Goal: Task Accomplishment & Management: Complete application form

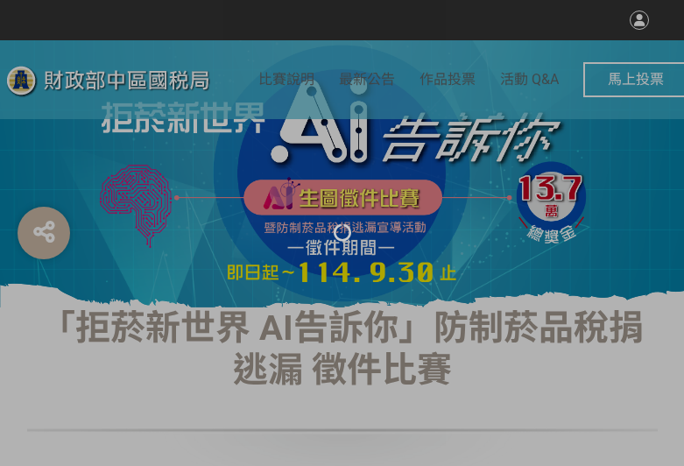
select select "vote"
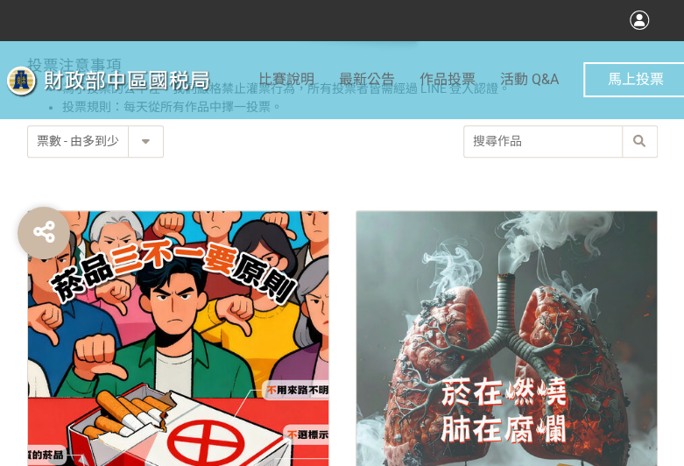
scroll to position [788, 0]
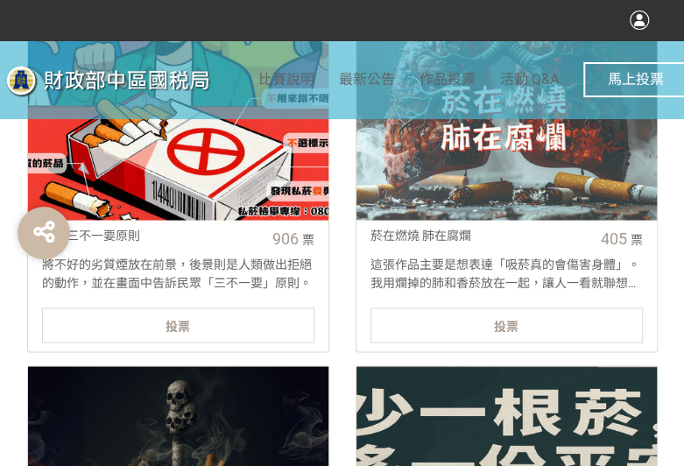
click at [146, 325] on div "投票" at bounding box center [178, 324] width 272 height 35
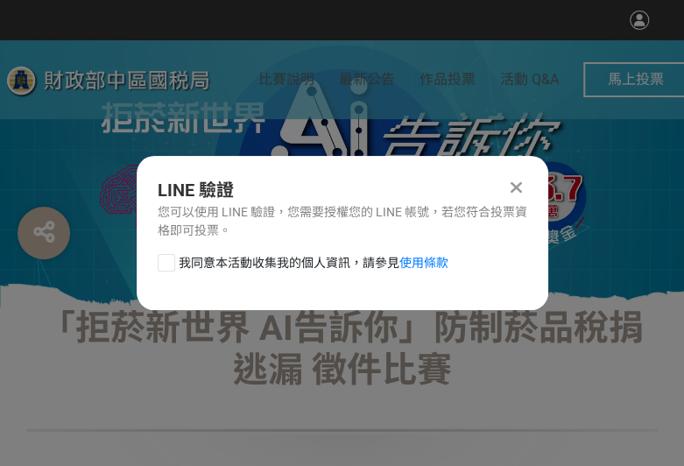
scroll to position [0, 0]
click at [167, 255] on div at bounding box center [167, 263] width 18 height 18
checkbox input "true"
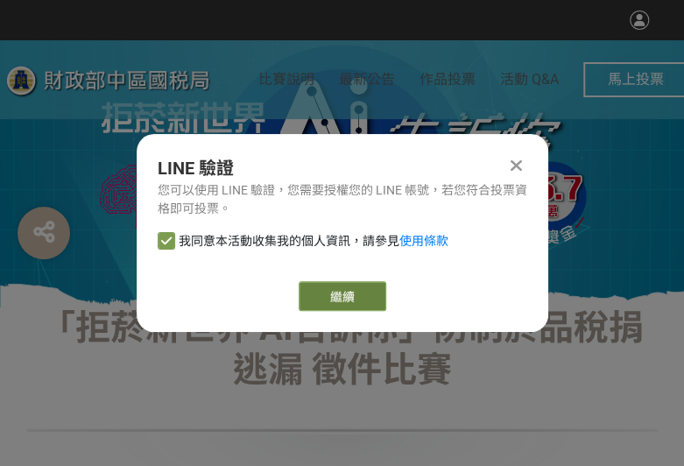
click at [352, 285] on button "繼續" at bounding box center [343, 296] width 88 height 30
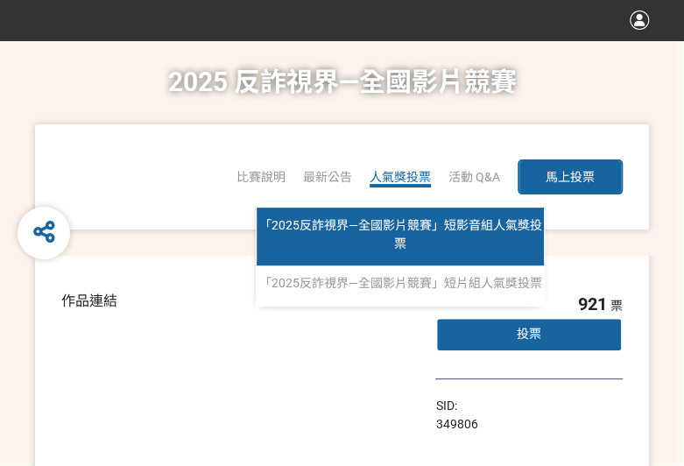
click at [401, 222] on span "「2025反詐視界—全國影片競賽」短影音組人氣獎投票" at bounding box center [400, 234] width 283 height 32
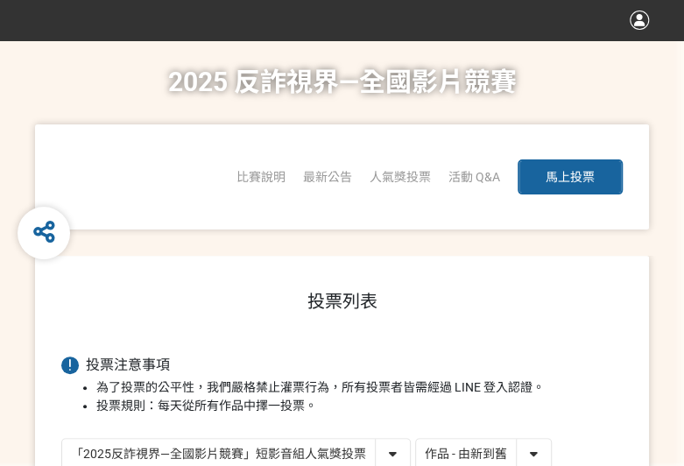
scroll to position [4, 0]
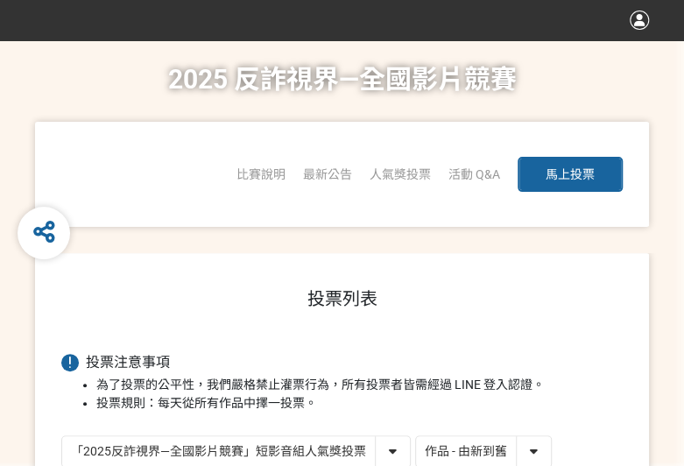
click at [532, 451] on select "作品 - 由新到舊 作品 - 由舊到新 票數 - 由多到少 票數 - 由少到多" at bounding box center [483, 451] width 135 height 31
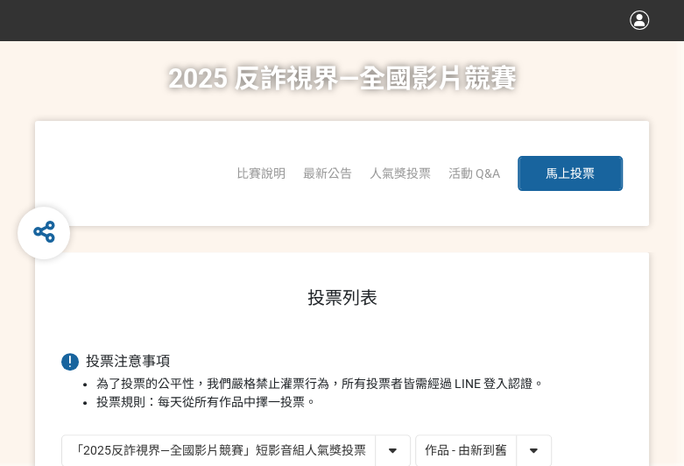
select select "vote"
click at [416, 435] on select "作品 - 由新到舊 作品 - 由舊到新 票數 - 由多到少 票數 - 由少到多" at bounding box center [483, 450] width 135 height 31
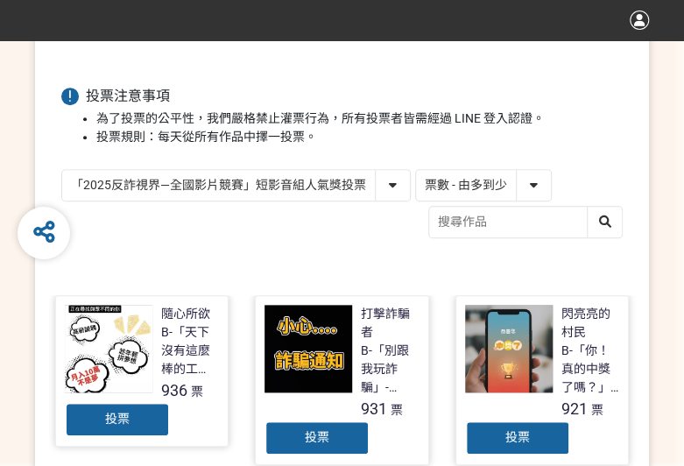
scroll to position [350, 0]
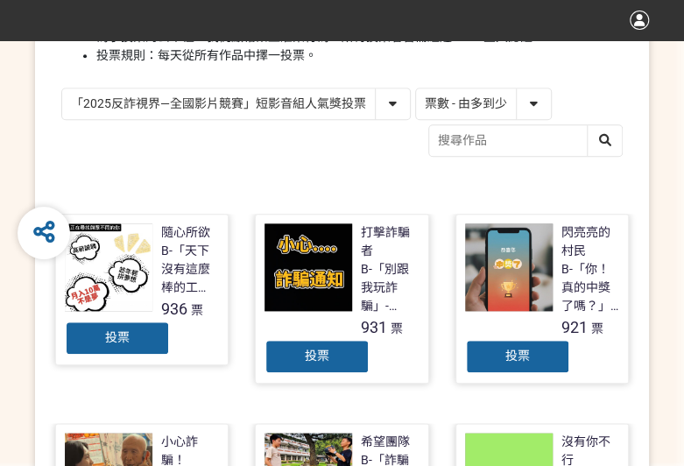
click at [517, 354] on span "投票" at bounding box center [517, 356] width 25 height 14
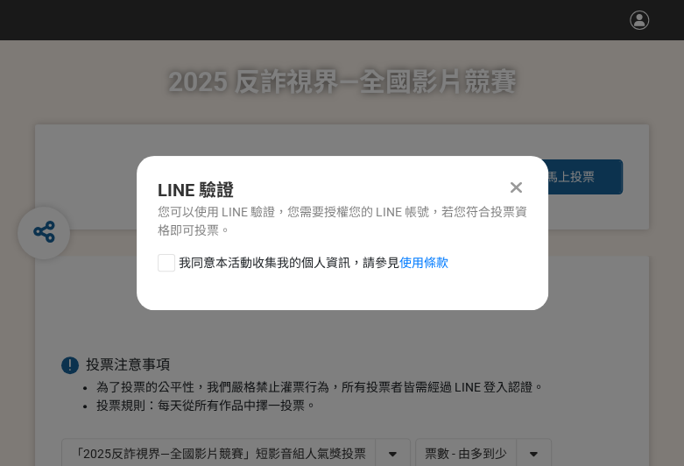
scroll to position [0, 0]
drag, startPoint x: 165, startPoint y: 251, endPoint x: 173, endPoint y: 260, distance: 12.4
click at [165, 255] on div "LINE 驗證 您可以使用 LINE 驗證，您需要授權您的 LINE 帳號，若您符合投票資格即可投票。 我同意本活動收集我的個人資訊，請參見 使用條款" at bounding box center [343, 233] width 412 height 154
click at [177, 262] on label "我同意本活動收集我的個人資訊，請參見 使用條款" at bounding box center [303, 263] width 291 height 18
click at [170, 262] on input "我同意本活動收集我的個人資訊，請參見 使用條款" at bounding box center [164, 262] width 11 height 11
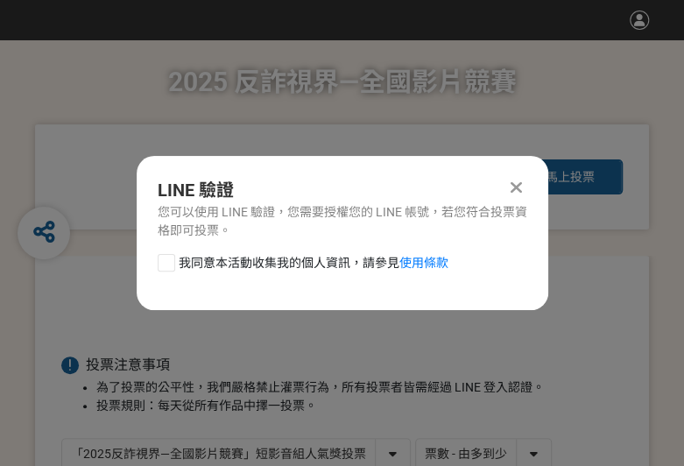
checkbox input "false"
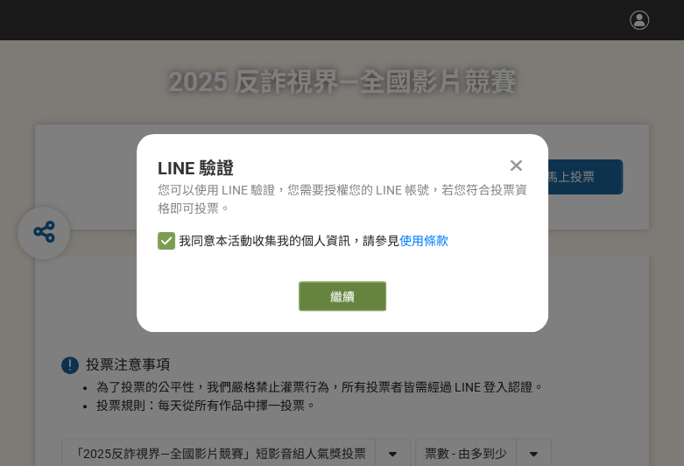
click at [364, 294] on button "繼續" at bounding box center [343, 296] width 88 height 30
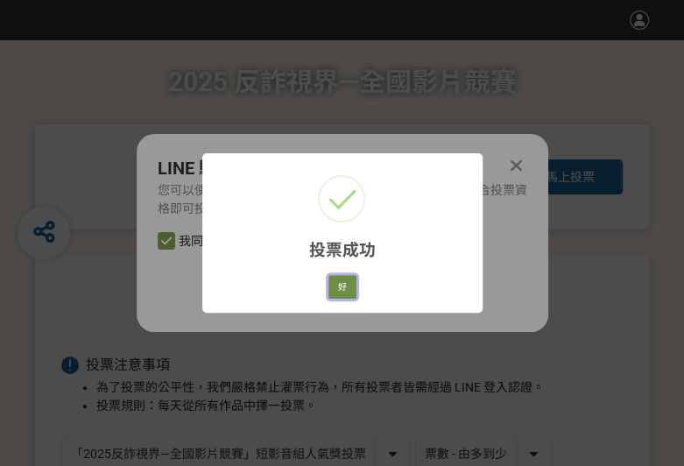
click at [331, 285] on button "好" at bounding box center [342, 287] width 28 height 25
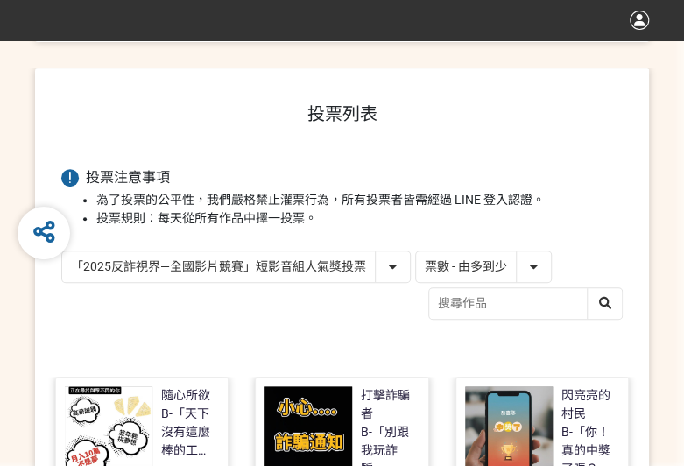
scroll to position [250, 0]
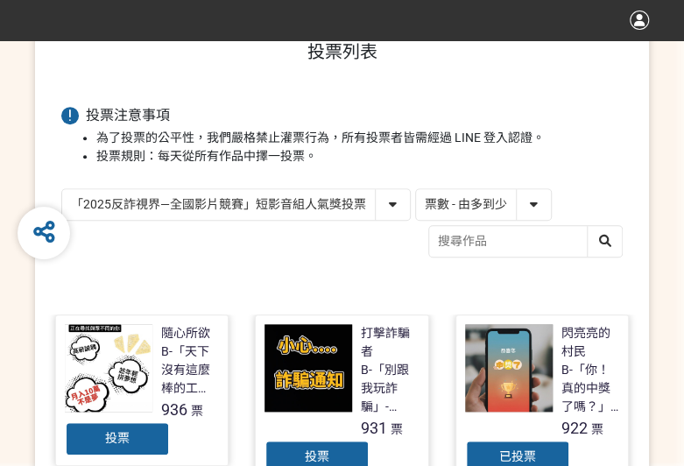
click at [255, 199] on select "「2025反詐視界—全國影片競賽」短影音組人氣獎投票 「2025反詐視界—全國影片競賽」短片組人氣獎投票" at bounding box center [236, 204] width 348 height 31
select select "13146"
click at [62, 189] on select "「2025反詐視界—全國影片競賽」短影音組人氣獎投票 「2025反詐視界—全國影片競賽」短片組人氣獎投票" at bounding box center [236, 204] width 348 height 31
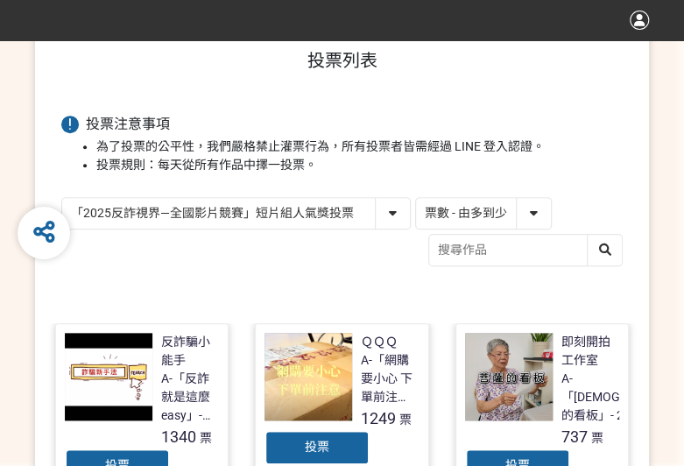
scroll to position [525, 0]
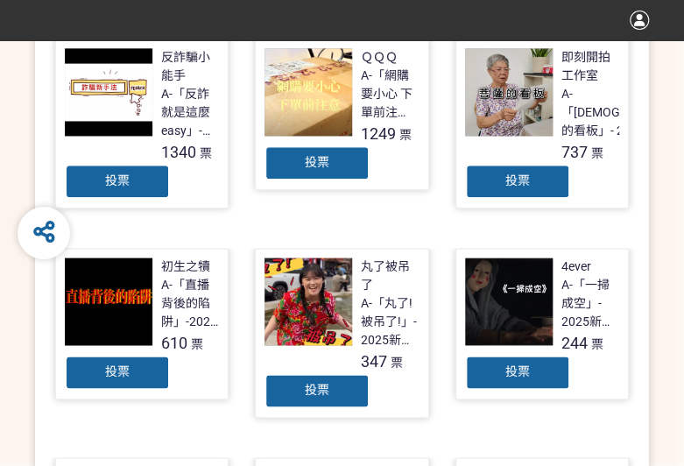
click at [320, 168] on div "投票" at bounding box center [316, 162] width 105 height 35
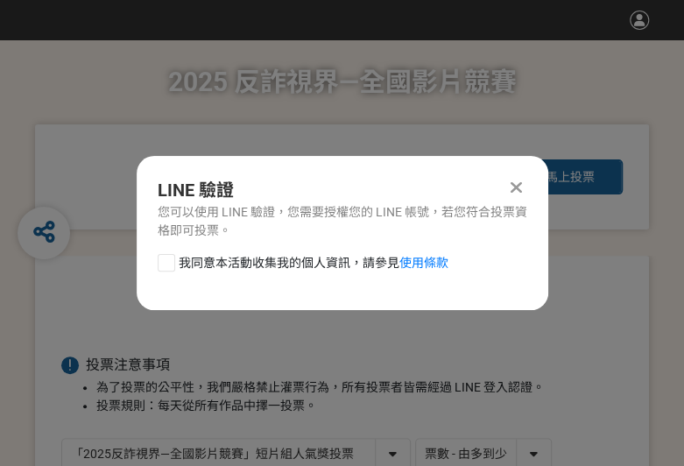
scroll to position [0, 0]
click at [163, 263] on div at bounding box center [167, 263] width 18 height 18
checkbox input "true"
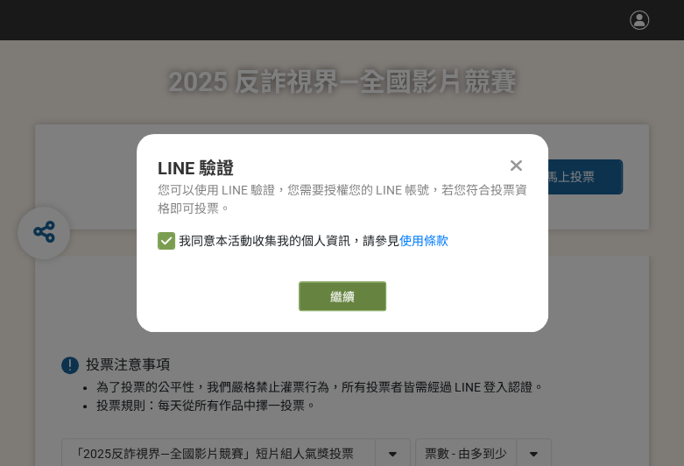
click at [341, 300] on button "繼續" at bounding box center [343, 296] width 88 height 30
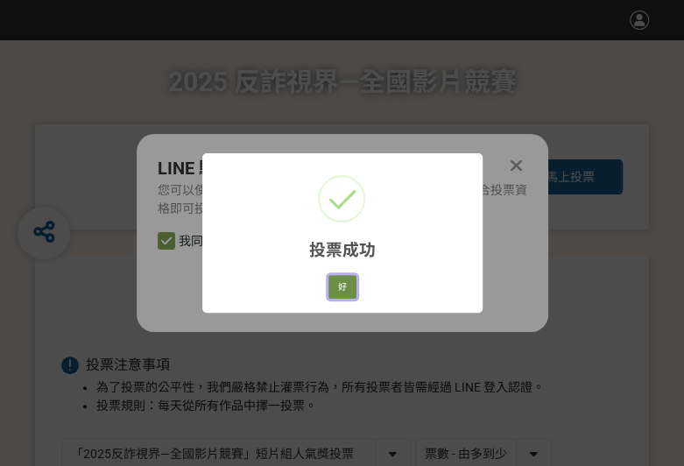
drag, startPoint x: 346, startPoint y: 286, endPoint x: 508, endPoint y: 187, distance: 189.9
click at [347, 286] on button "好" at bounding box center [342, 287] width 28 height 25
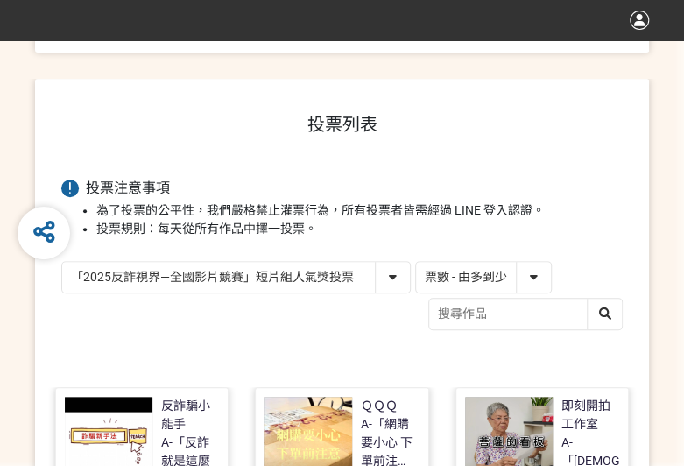
scroll to position [301, 0]
